Goal: Task Accomplishment & Management: Manage account settings

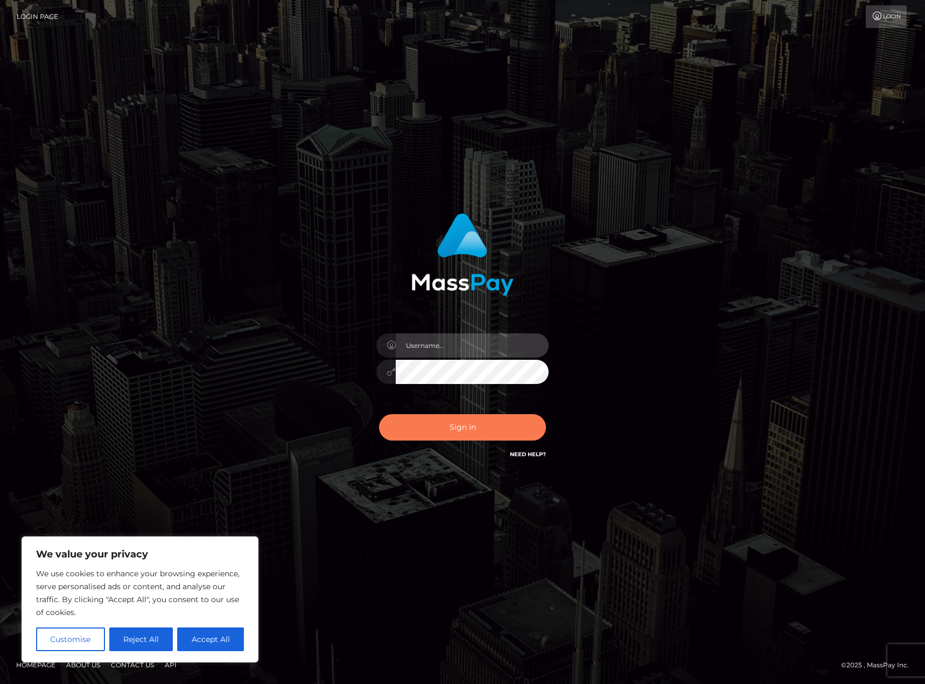
type input "Shany.Luminary"
click at [467, 431] on button "Sign in" at bounding box center [462, 427] width 167 height 26
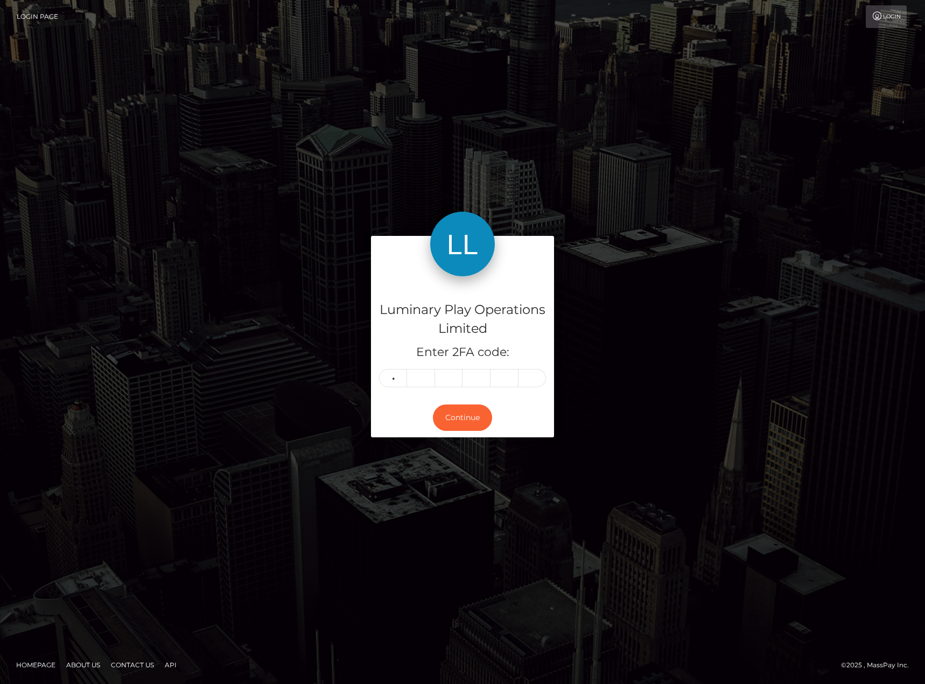
type input "4"
type input "2"
type input "8"
type input "5"
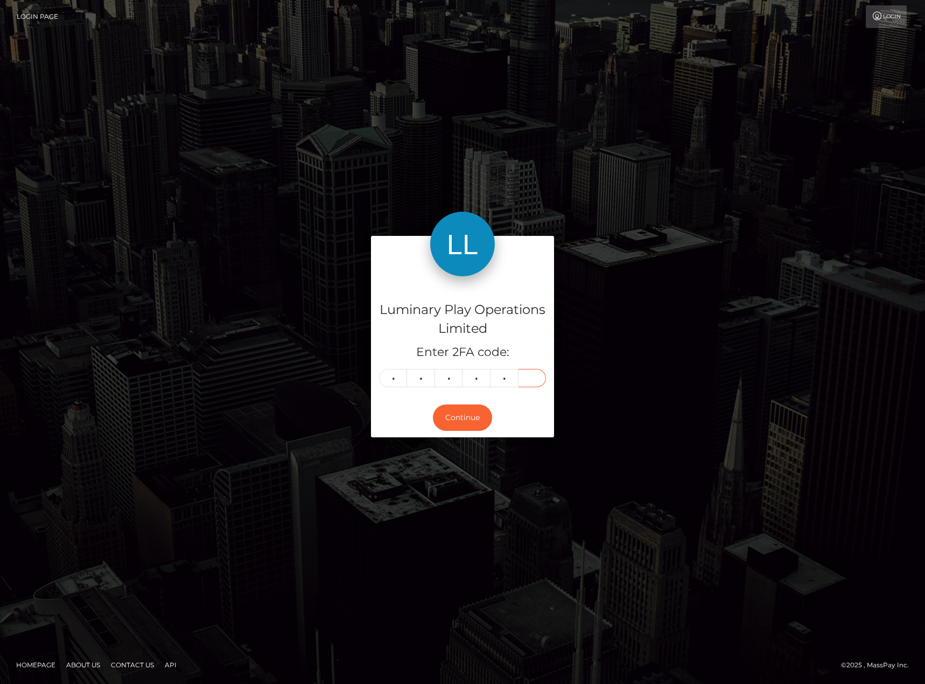
type input "0"
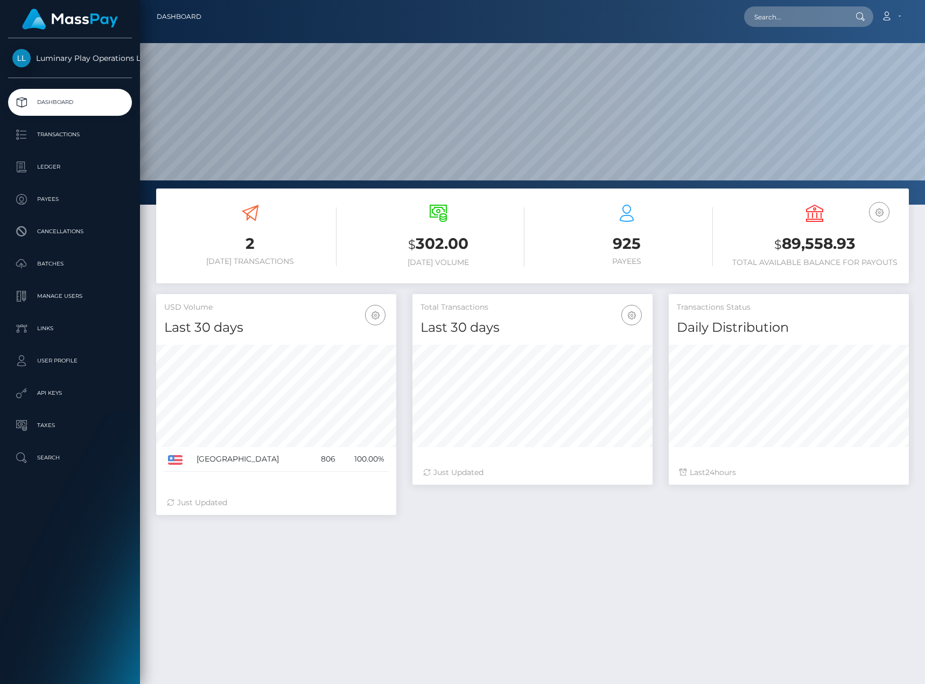
scroll to position [191, 240]
click at [53, 165] on p "Ledger" at bounding box center [69, 167] width 115 height 16
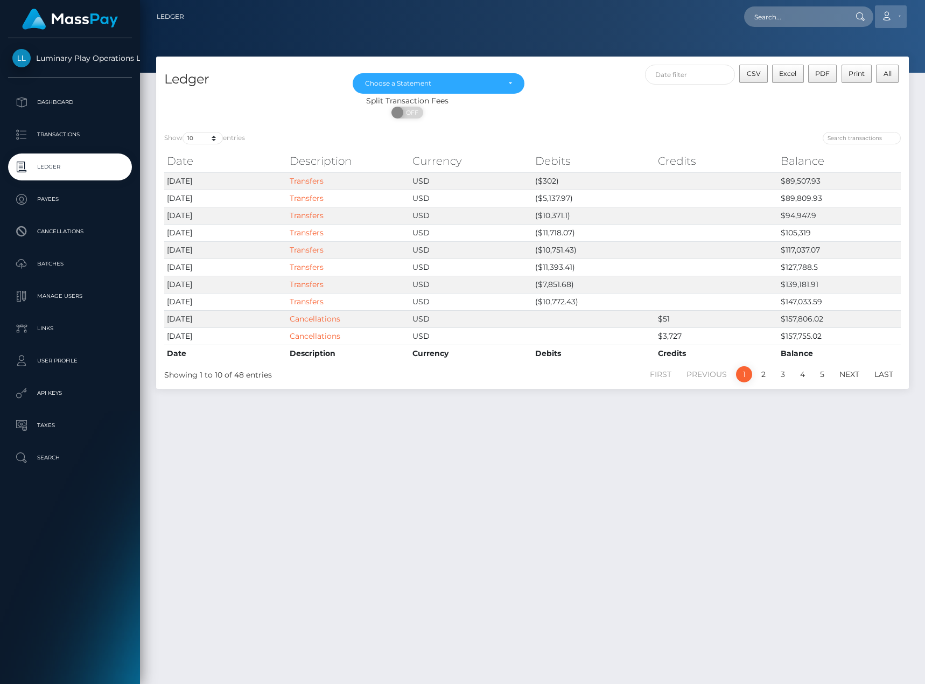
click at [891, 12] on icon at bounding box center [886, 16] width 11 height 9
click at [853, 70] on link "Logout" at bounding box center [865, 69] width 86 height 20
